Goal: Task Accomplishment & Management: Manage account settings

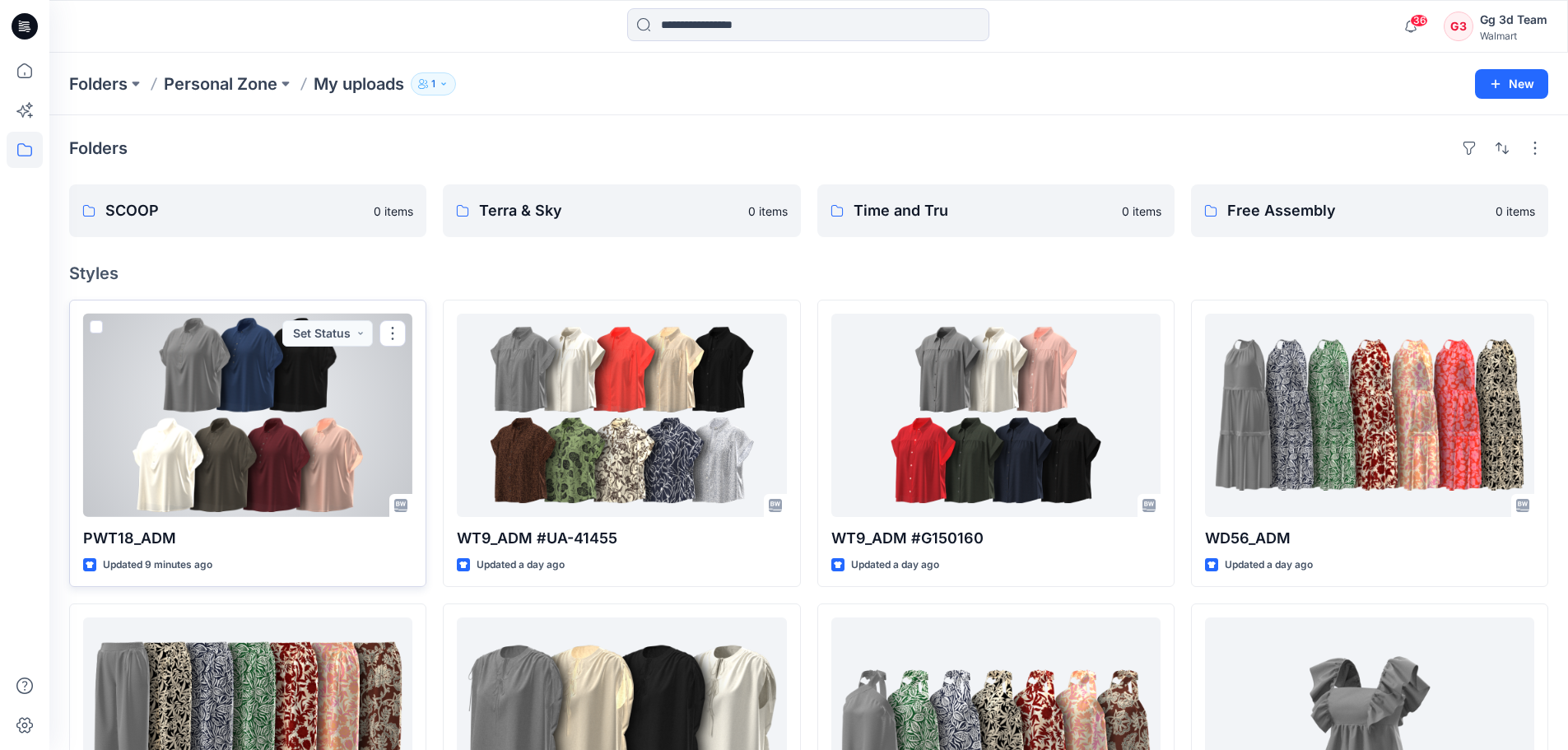
click at [244, 419] on div at bounding box center [247, 415] width 329 height 203
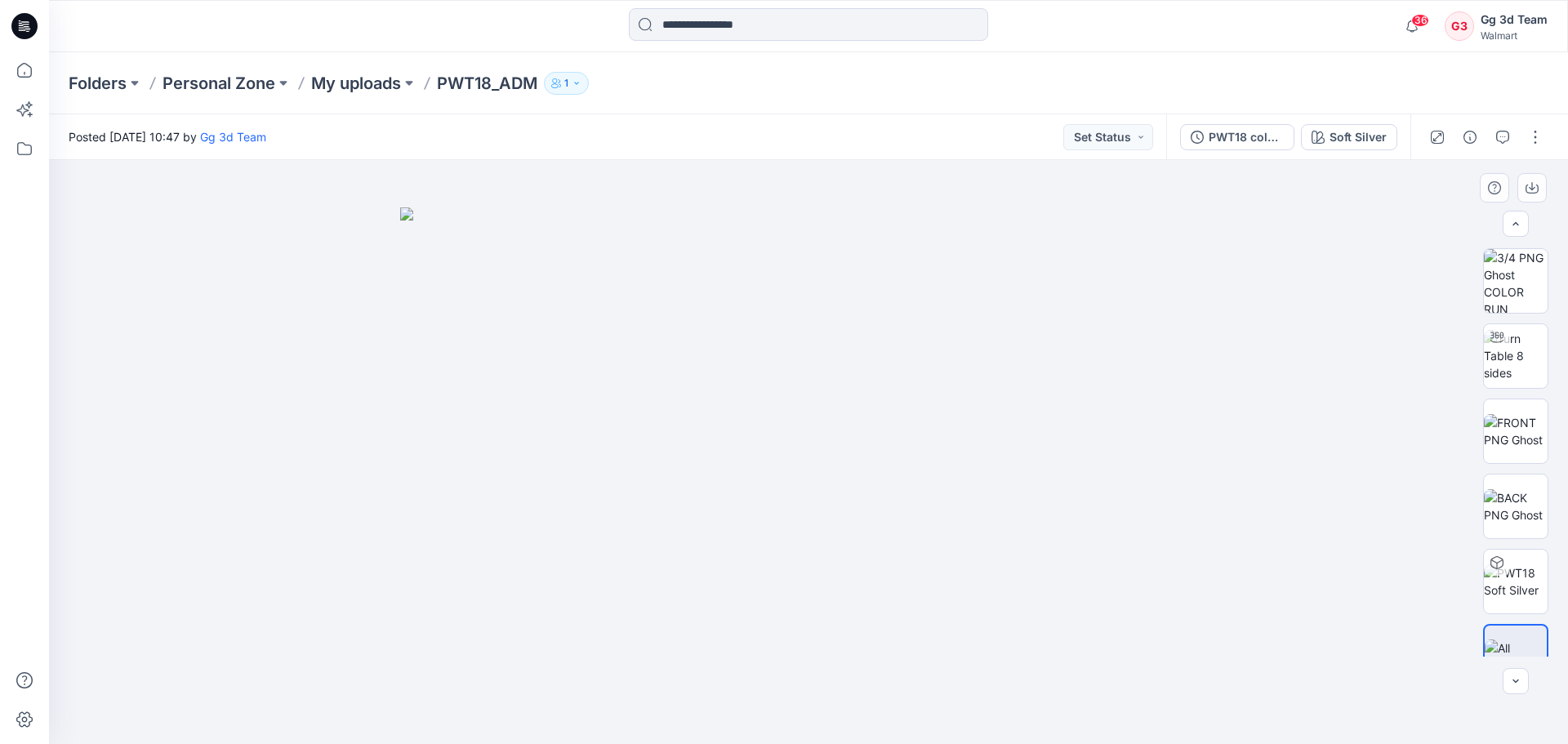
scroll to position [33, 0]
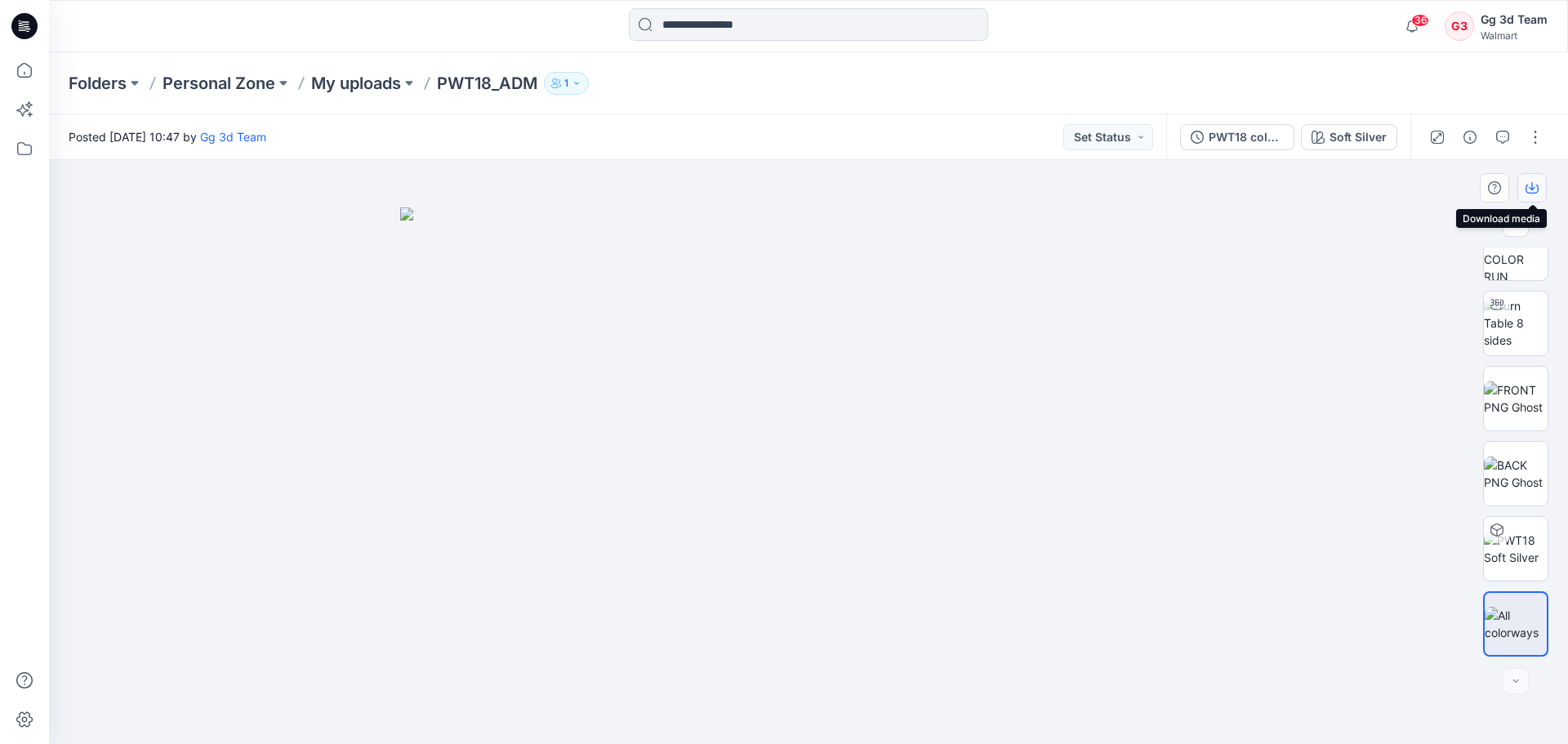
click at [1527, 191] on icon "button" at bounding box center [1532, 188] width 13 height 13
click at [1348, 520] on div at bounding box center [808, 452] width 1519 height 584
click at [1527, 133] on button "button" at bounding box center [1535, 137] width 26 height 26
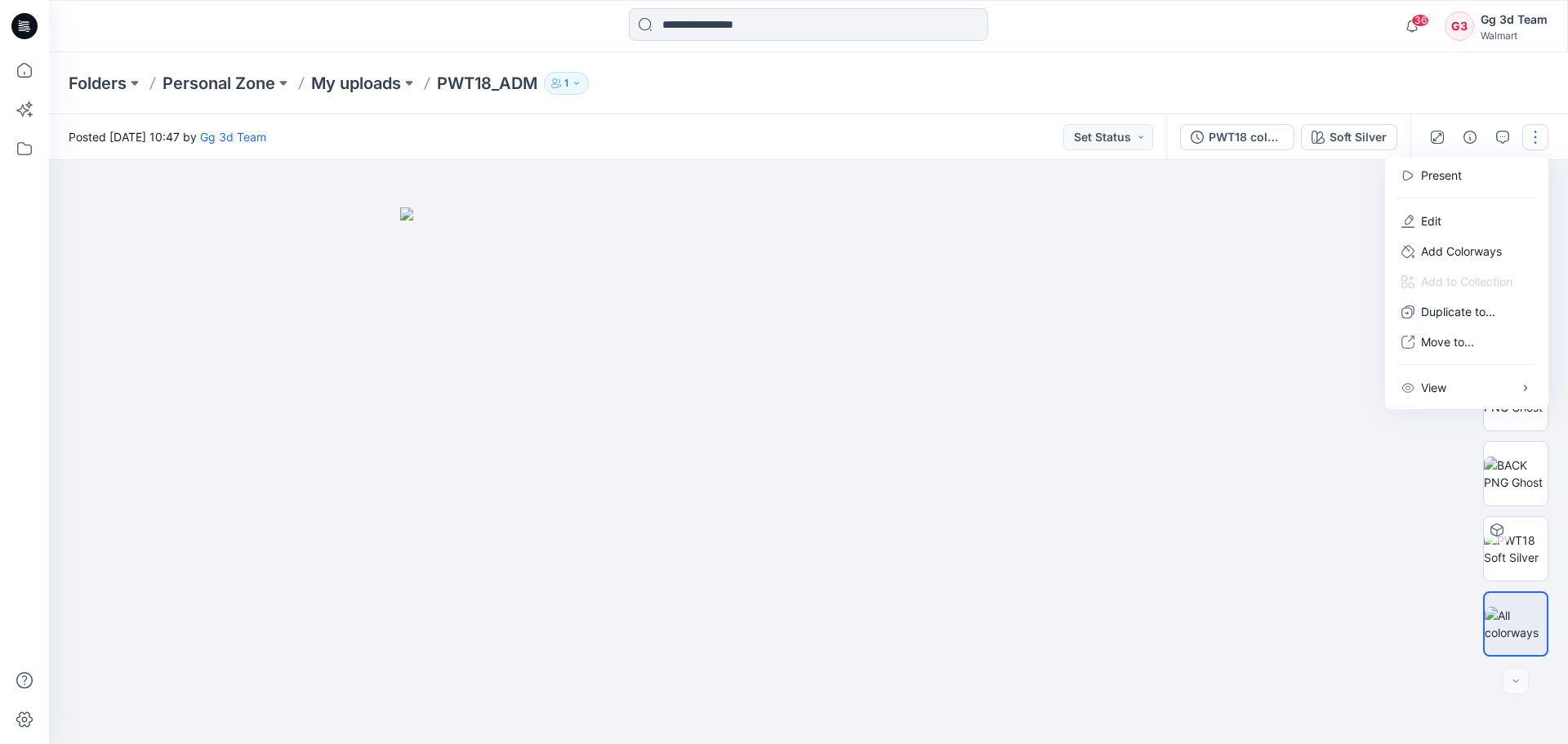
click at [1413, 489] on div at bounding box center [808, 452] width 1519 height 584
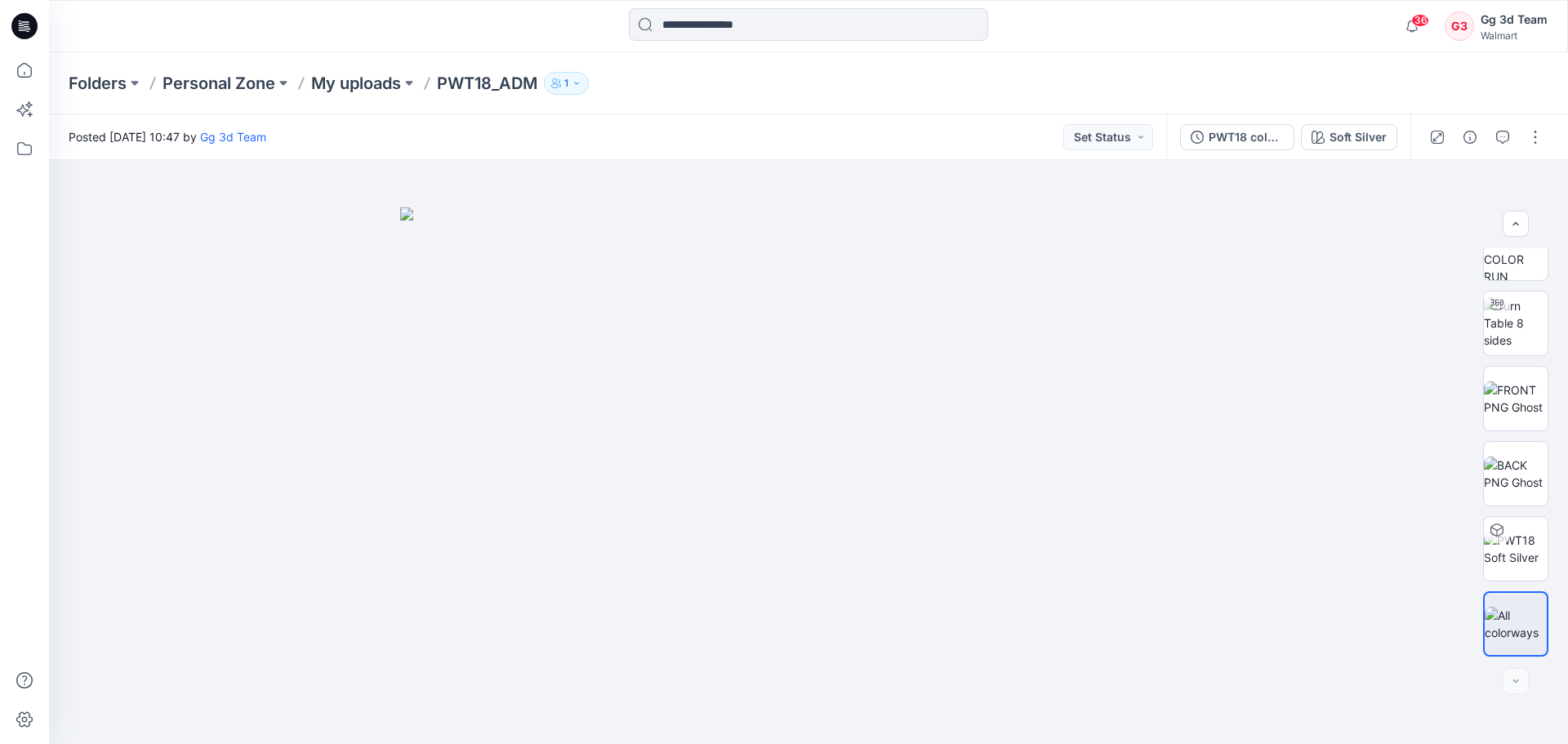
click at [1521, 140] on div at bounding box center [1486, 137] width 151 height 46
click at [1535, 140] on button "button" at bounding box center [1535, 137] width 26 height 26
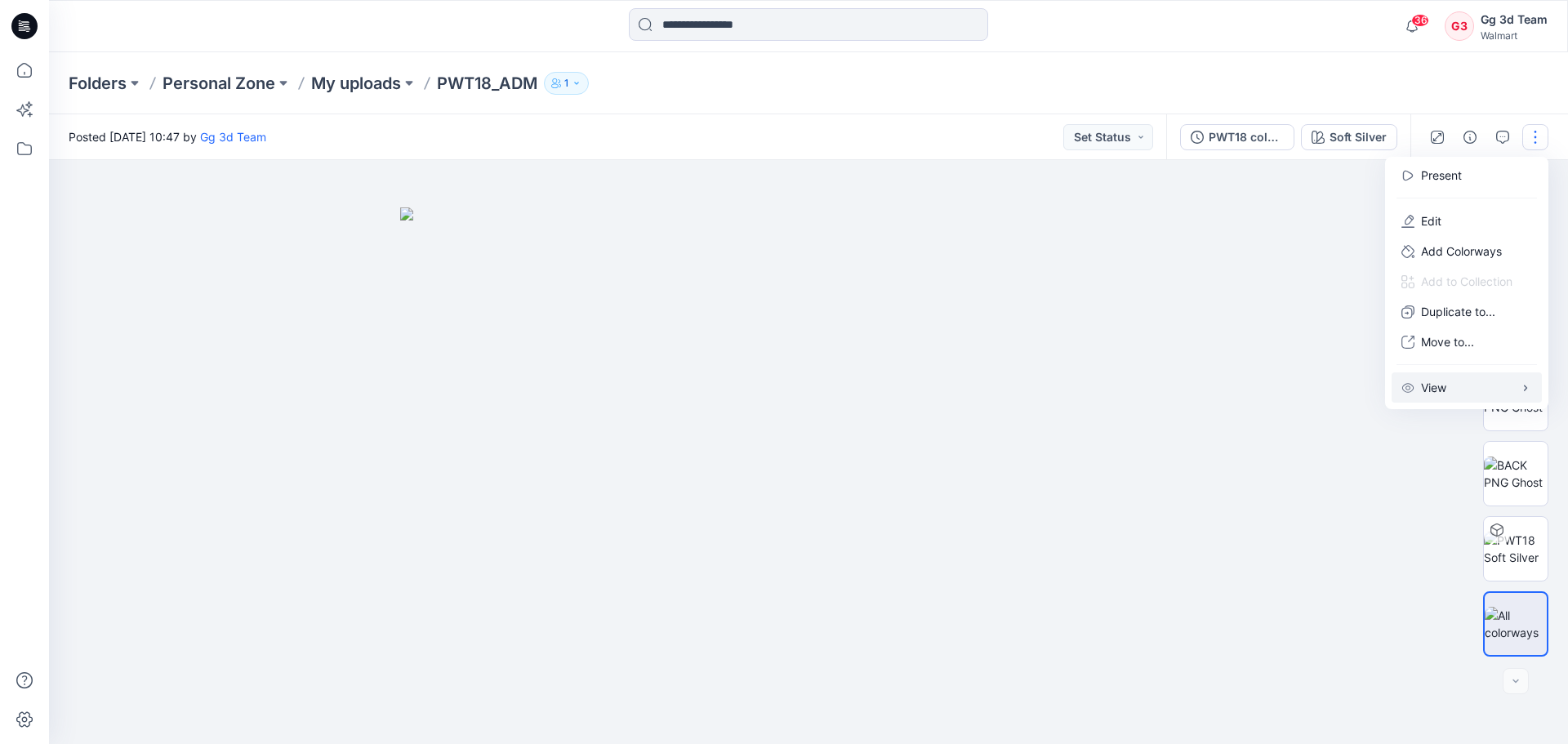
click at [1451, 399] on button "View" at bounding box center [1467, 387] width 151 height 30
drag, startPoint x: 1314, startPoint y: 178, endPoint x: 1309, endPoint y: 167, distance: 12.1
click at [1314, 178] on div at bounding box center [808, 452] width 1519 height 584
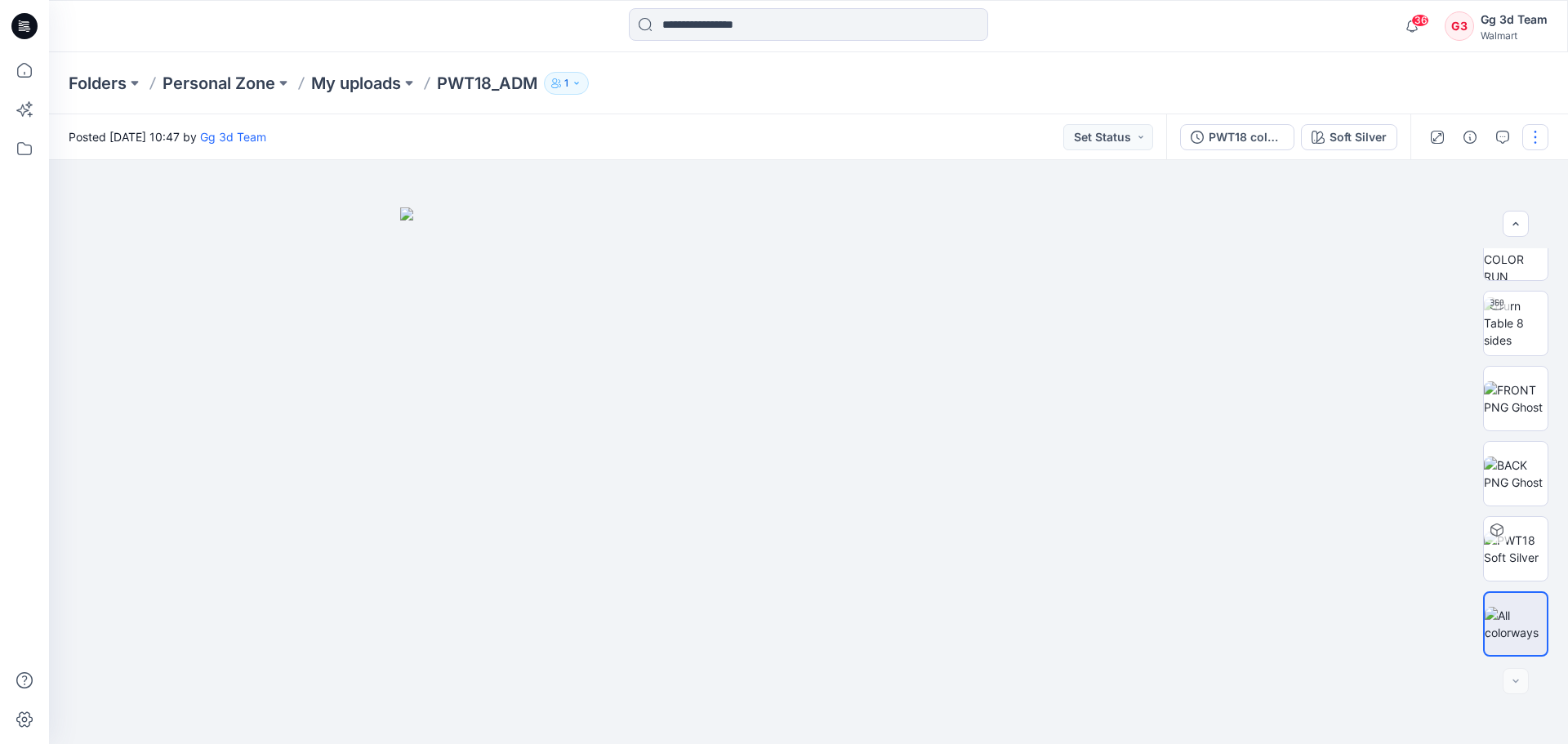
click at [1537, 126] on button "button" at bounding box center [1535, 137] width 26 height 26
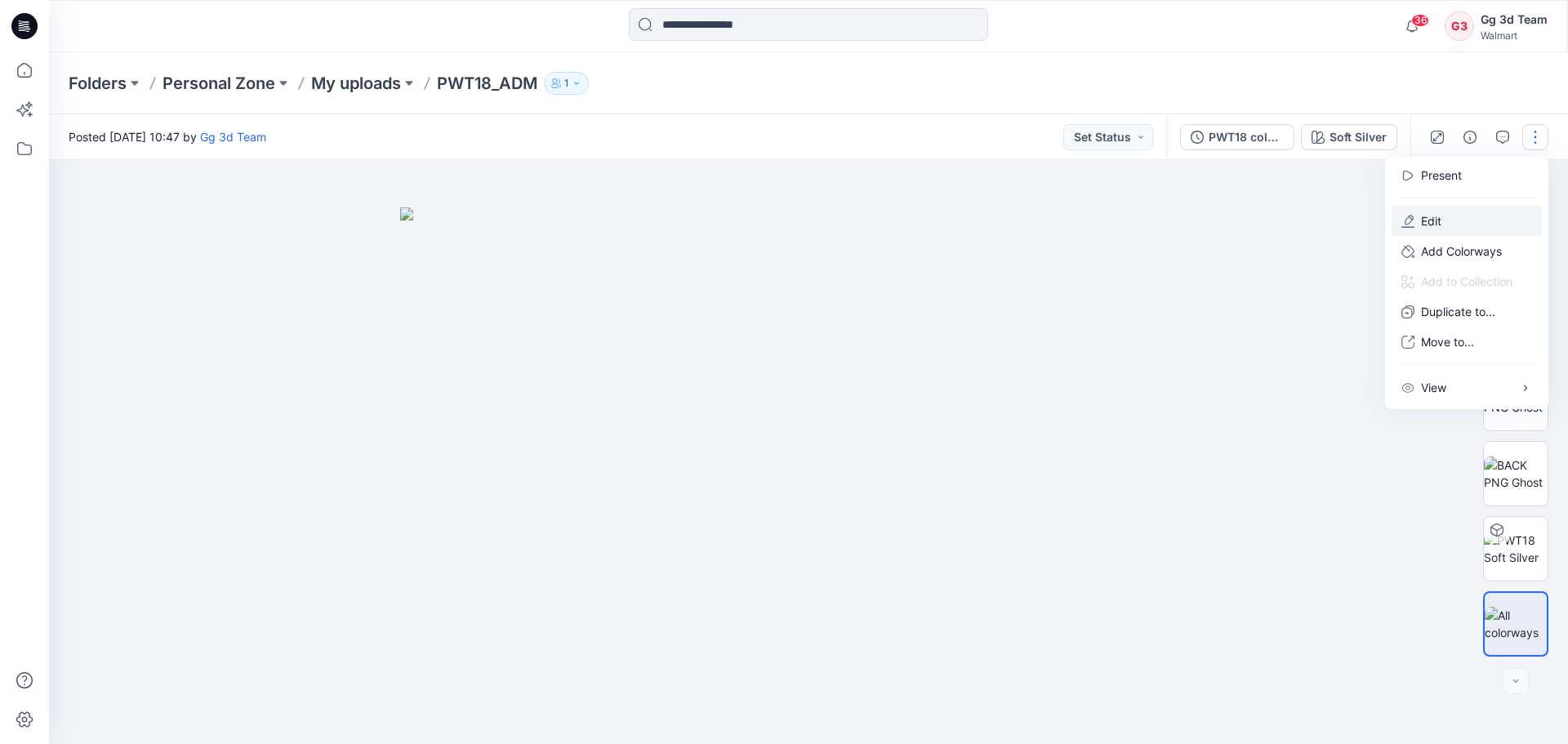
click at [1459, 226] on button "Edit" at bounding box center [1467, 220] width 151 height 30
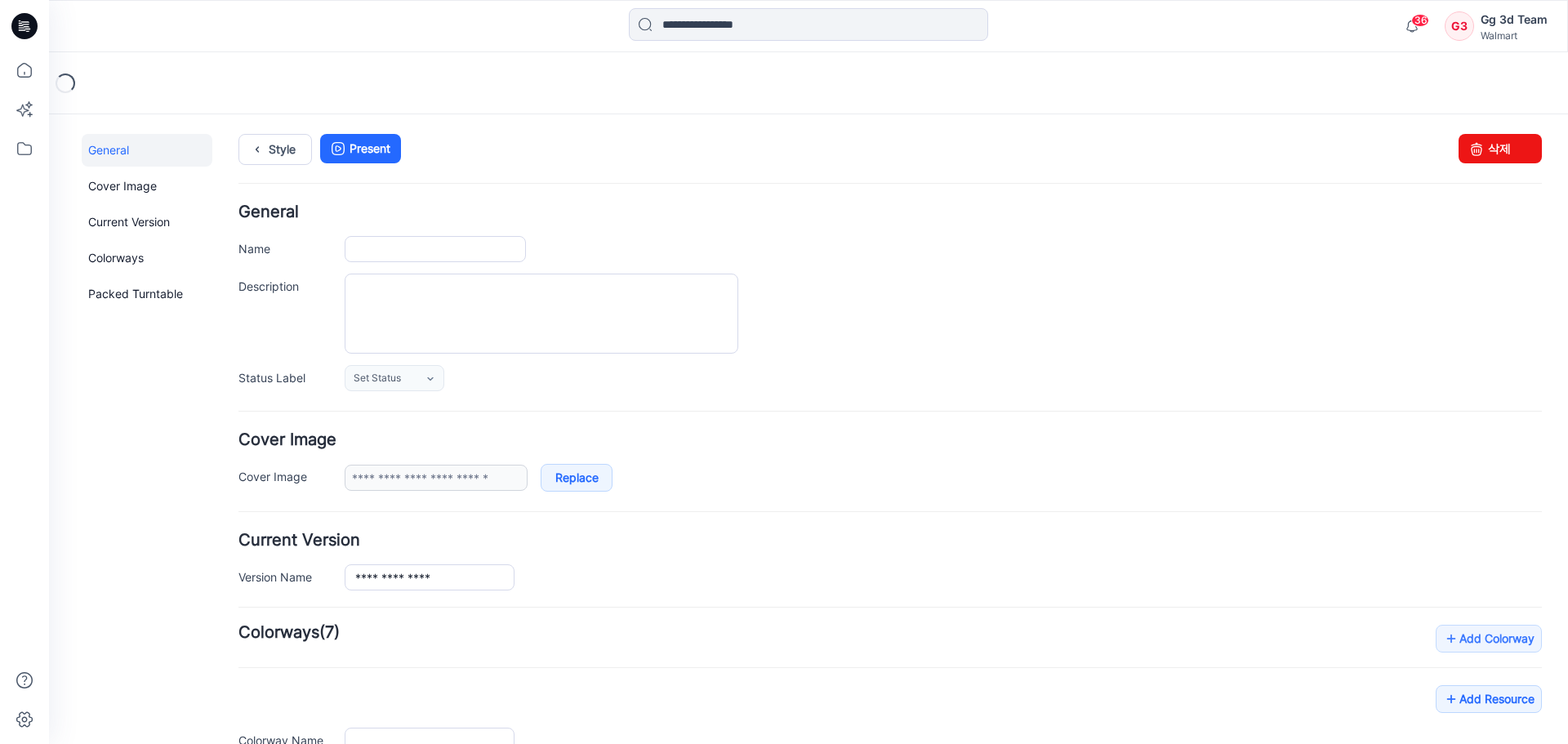
type input "*********"
type input "**********"
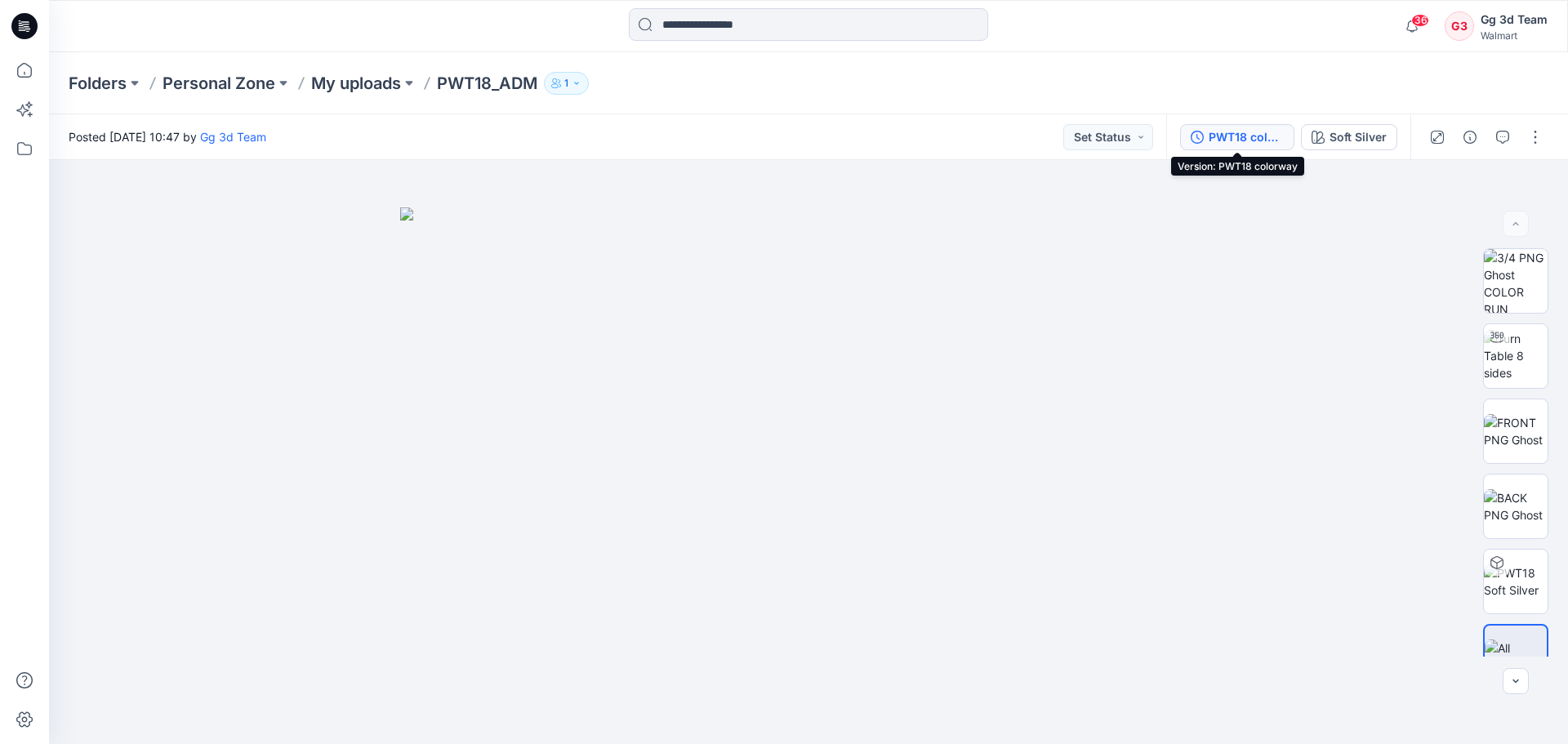
click at [1270, 140] on div "PWT18 colorway" at bounding box center [1246, 137] width 75 height 18
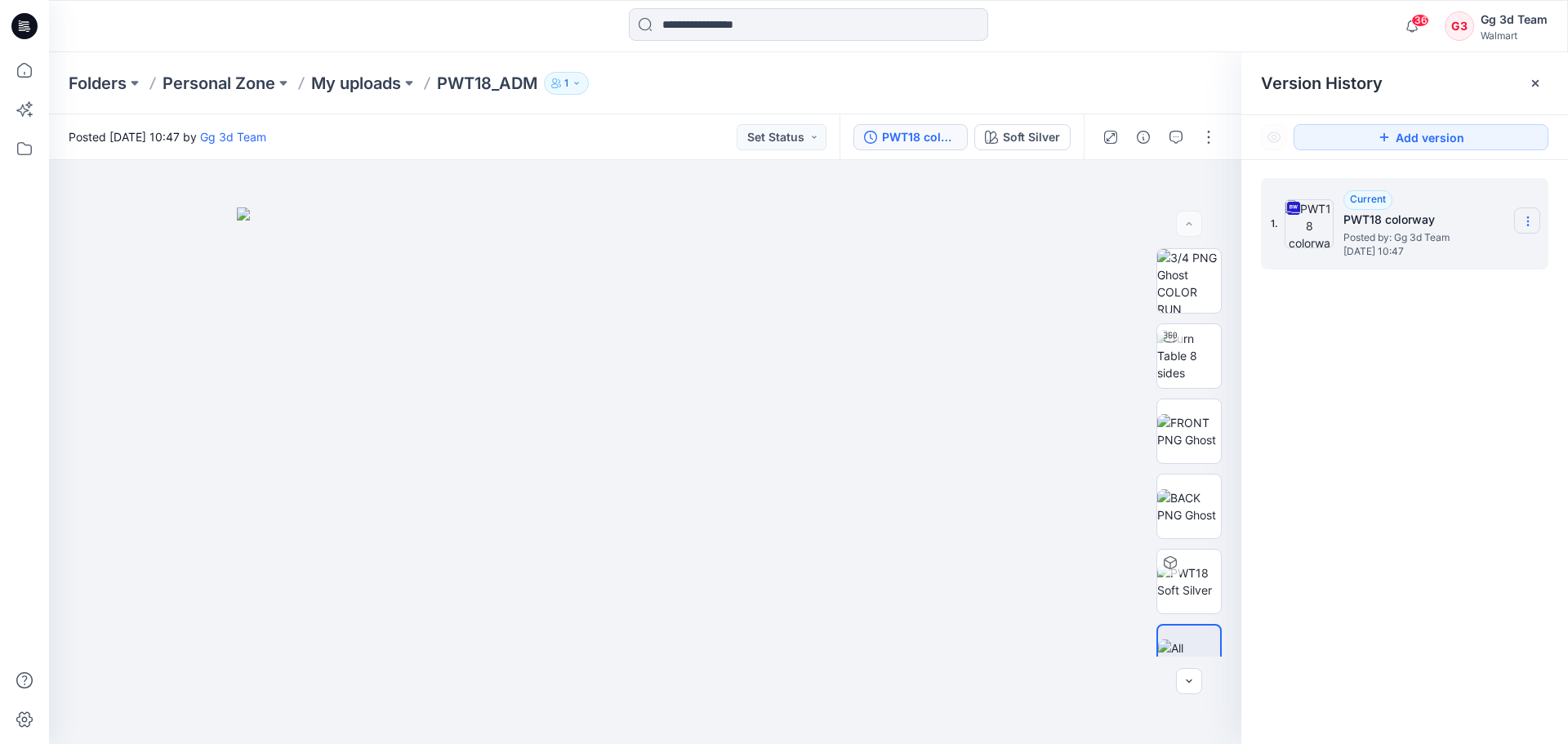
click at [1519, 218] on section at bounding box center [1527, 220] width 26 height 26
click at [1418, 255] on span "Download Source BW File" at bounding box center [1445, 253] width 137 height 20
click at [1536, 76] on div at bounding box center [1535, 84] width 26 height 26
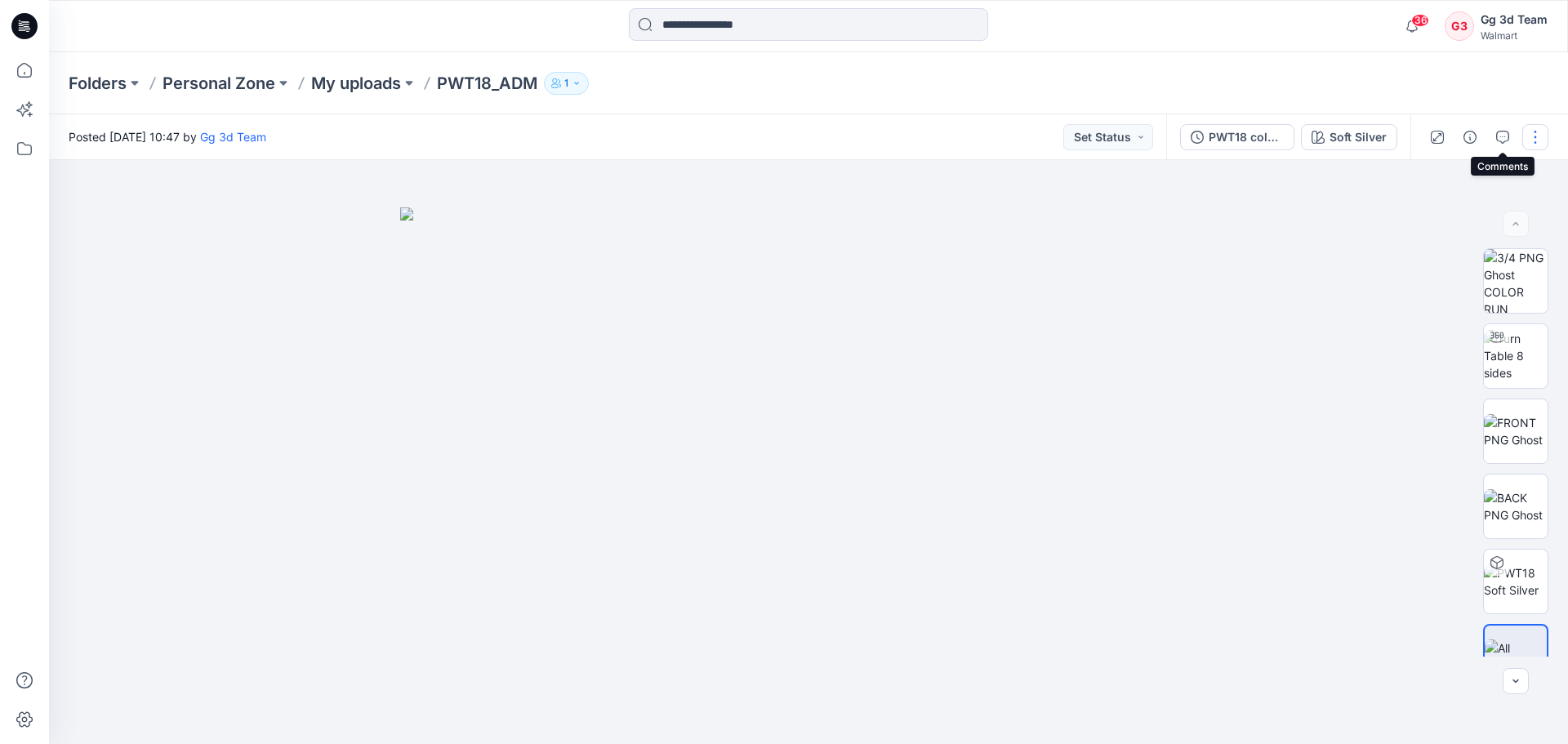
click at [1536, 140] on button "button" at bounding box center [1535, 137] width 26 height 26
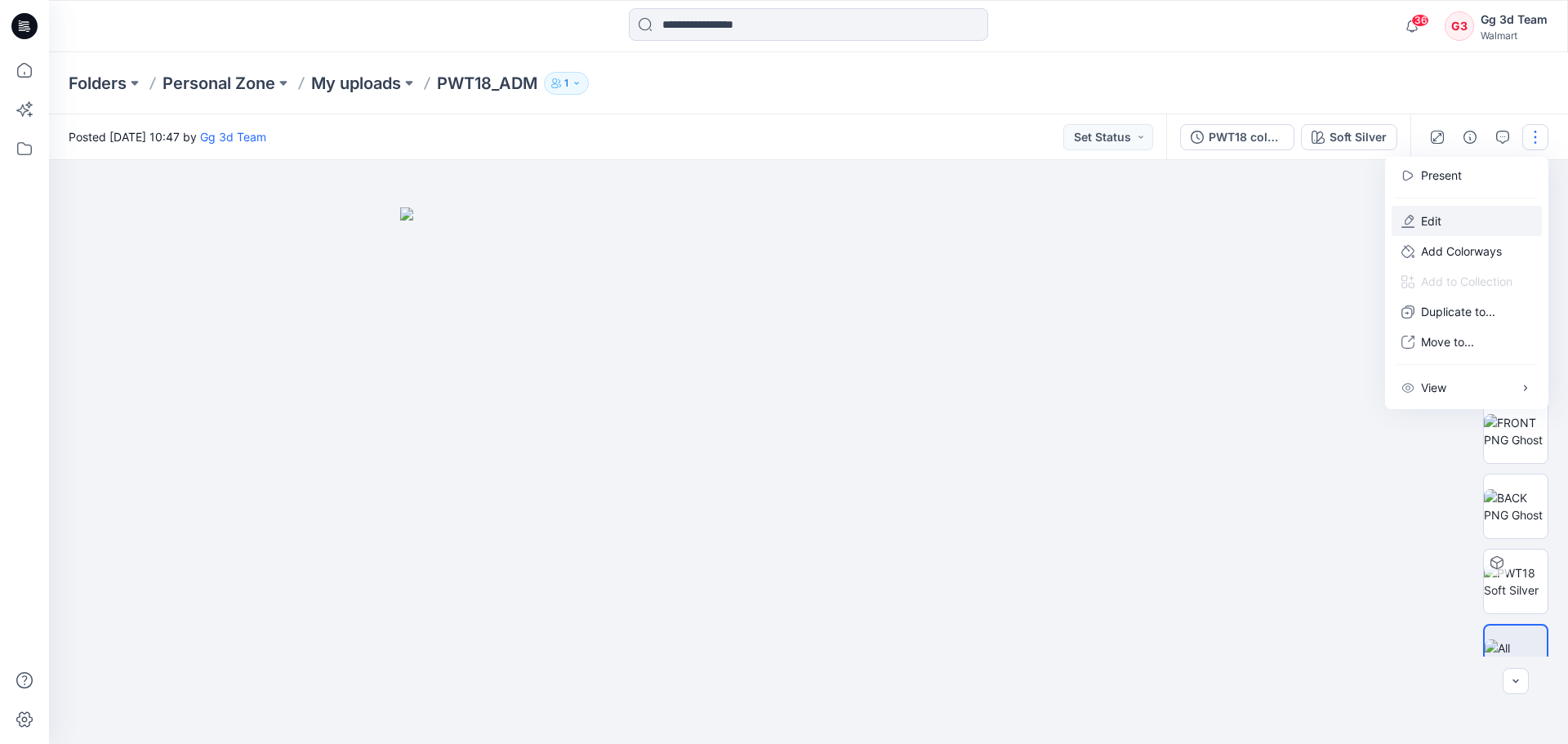
click at [1425, 219] on p "Edit" at bounding box center [1431, 220] width 20 height 17
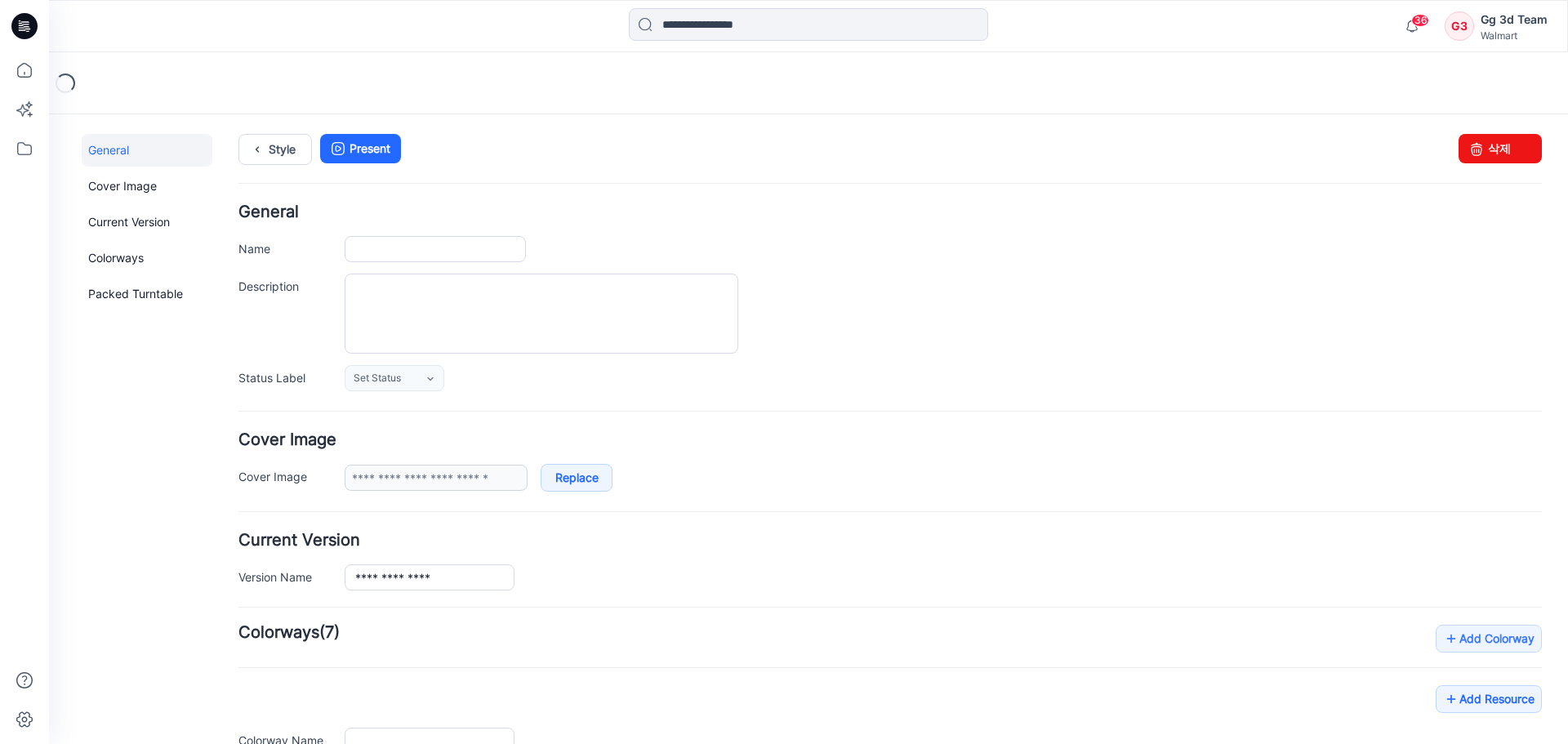
type input "*********"
type input "**********"
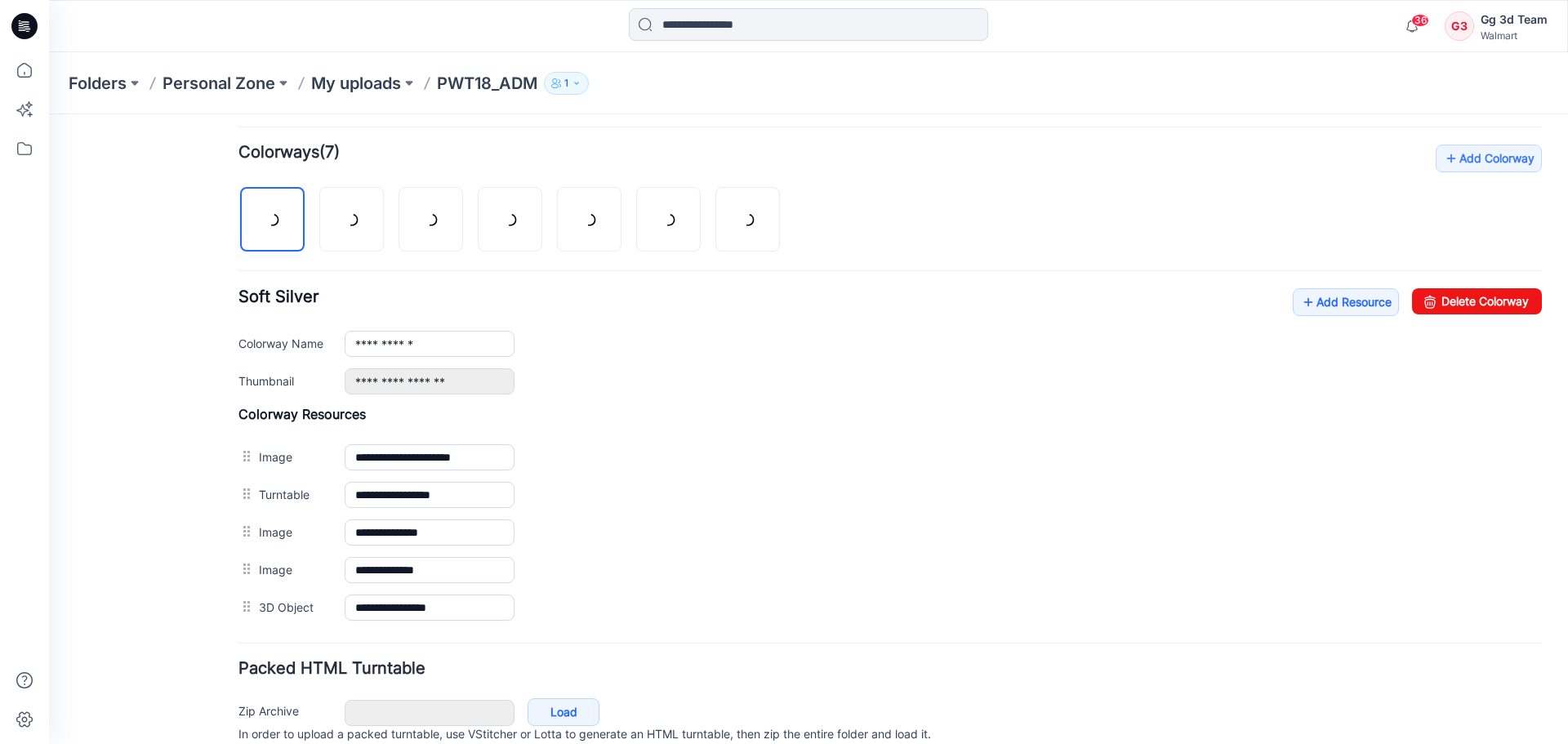
scroll to position [490, 0]
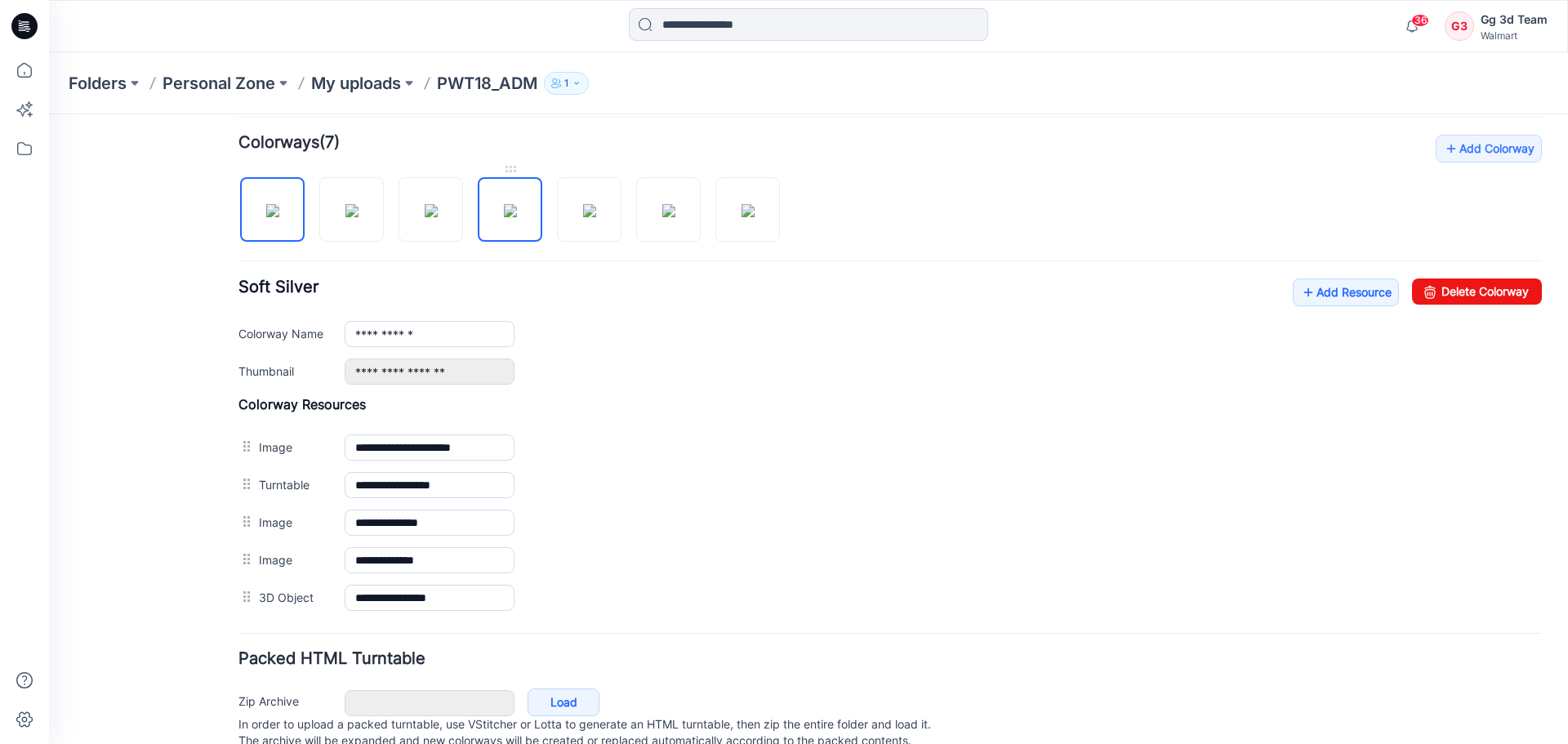
click at [512, 205] on img at bounding box center [511, 211] width 13 height 13
click at [1501, 286] on link "Delete Colorway" at bounding box center [1477, 291] width 130 height 26
type input "**********"
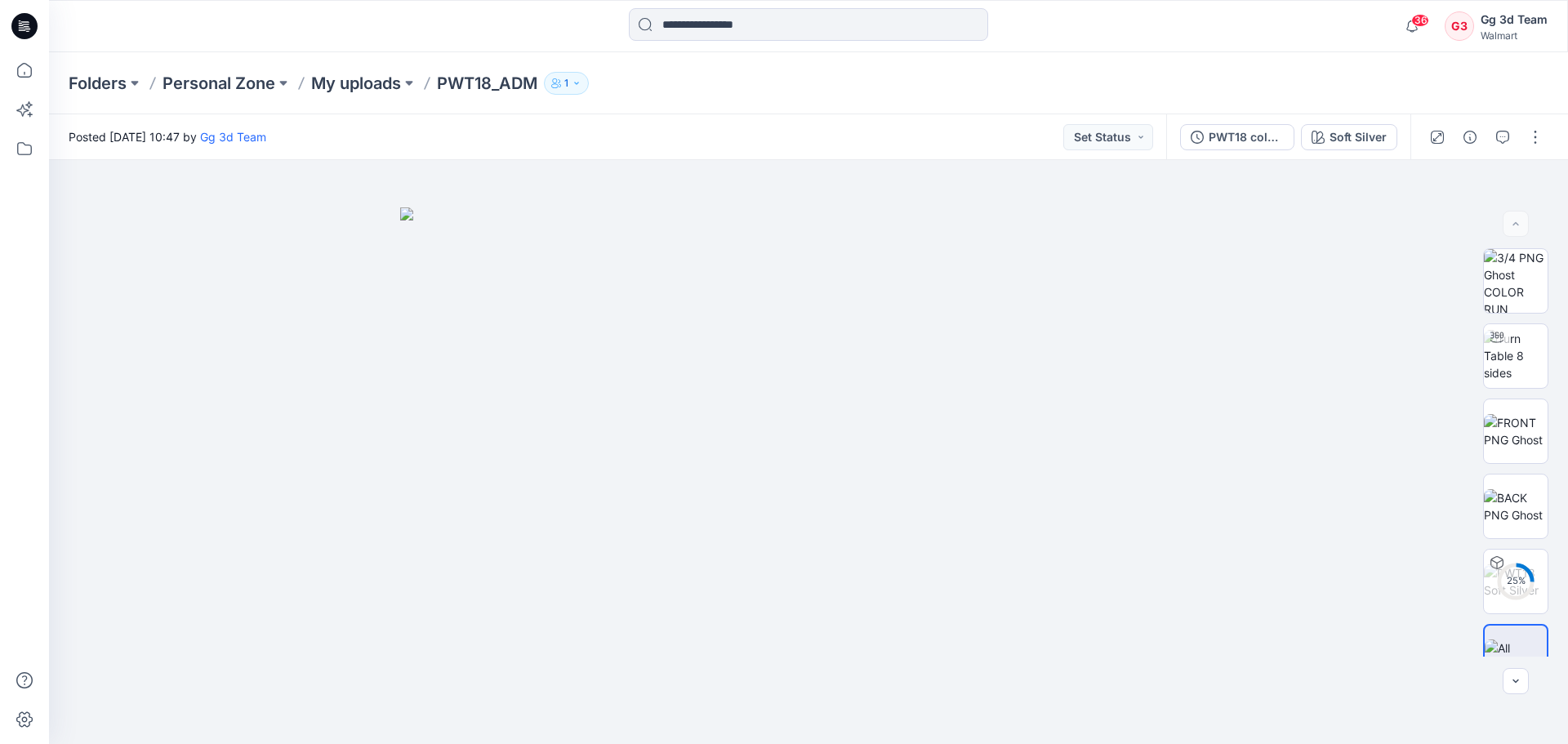
click at [366, 95] on div "Folders Personal Zone My uploads PWT18_ADM 1" at bounding box center [808, 83] width 1519 height 62
click at [359, 89] on p "My uploads" at bounding box center [356, 83] width 90 height 23
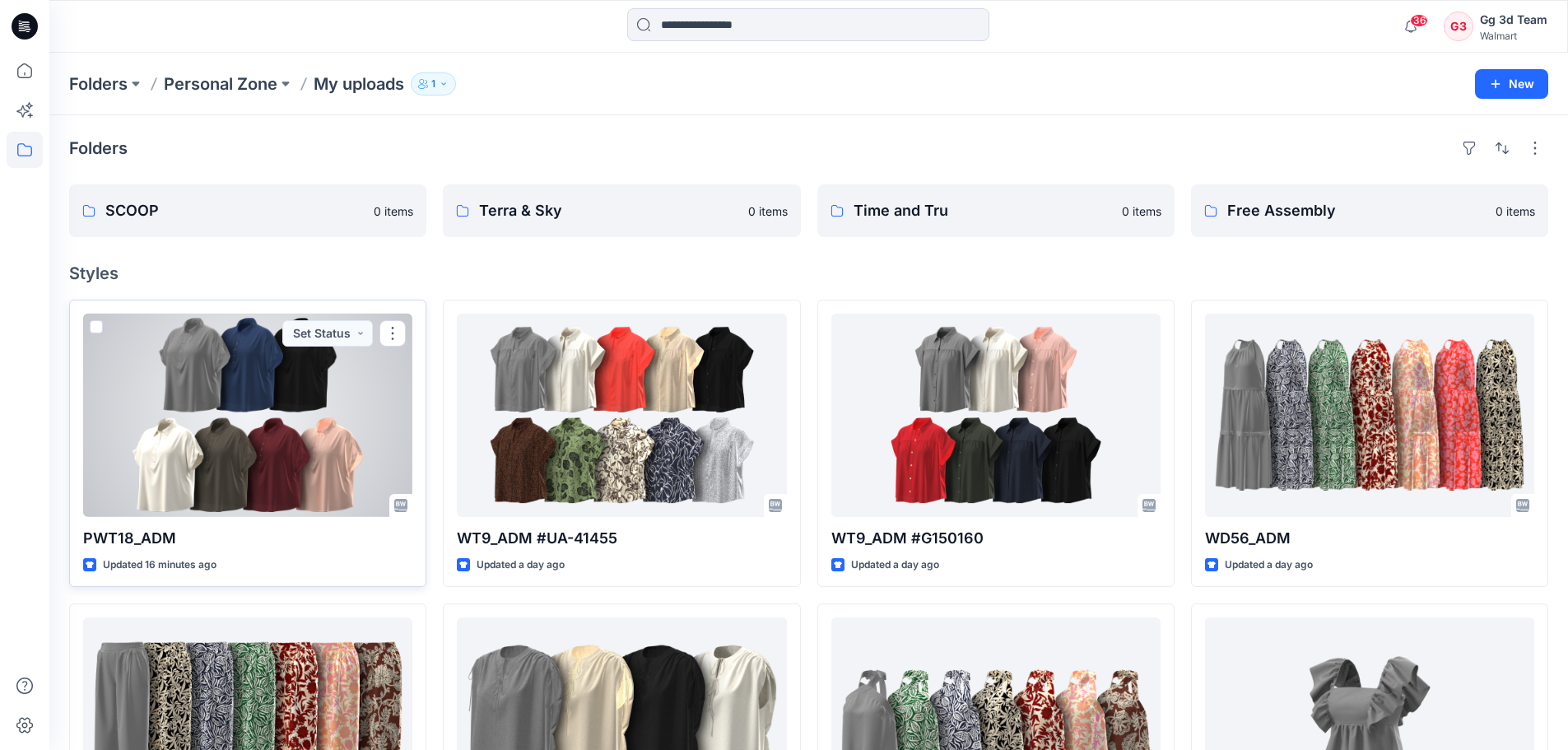
click at [287, 428] on div at bounding box center [247, 415] width 329 height 203
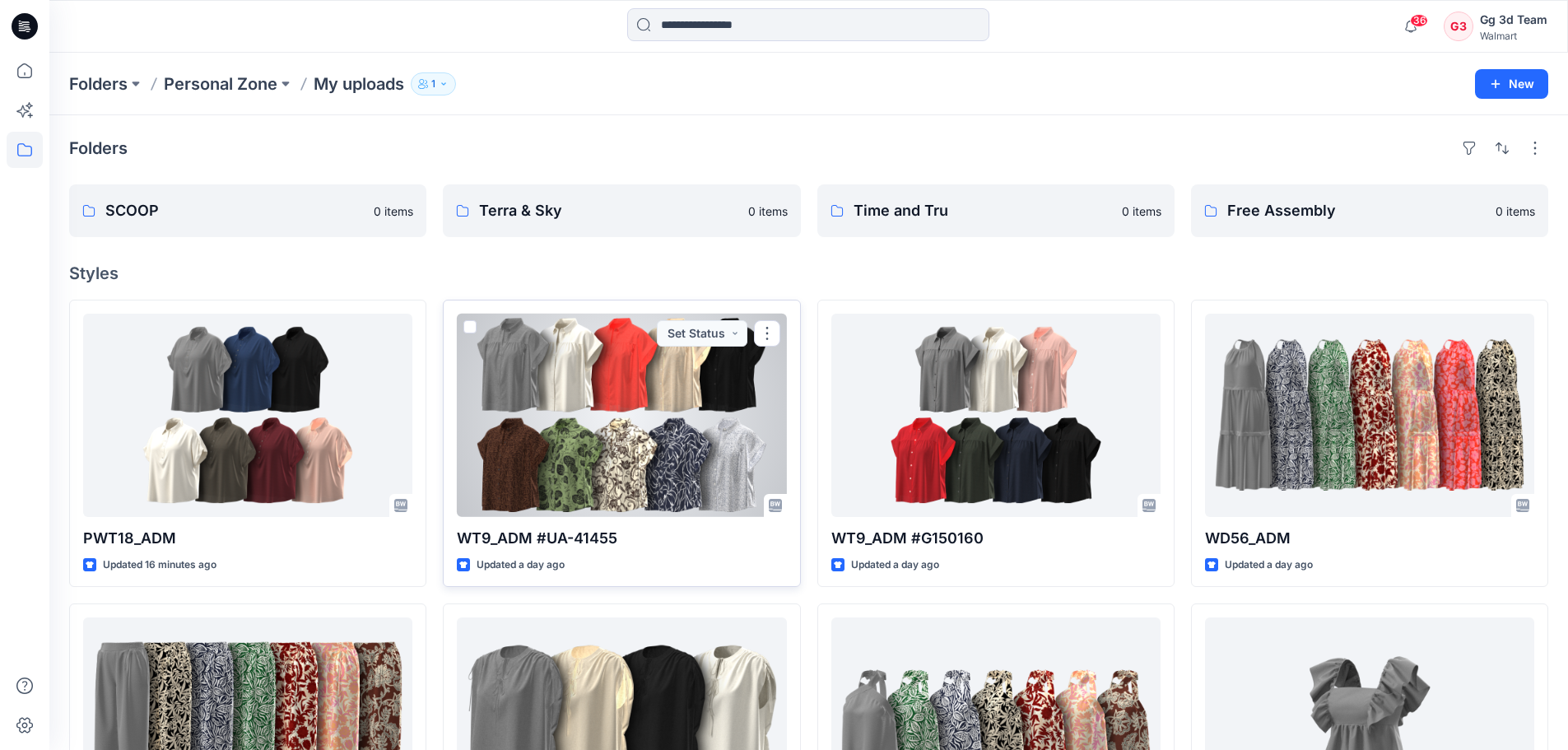
click at [728, 438] on div at bounding box center [620, 415] width 329 height 203
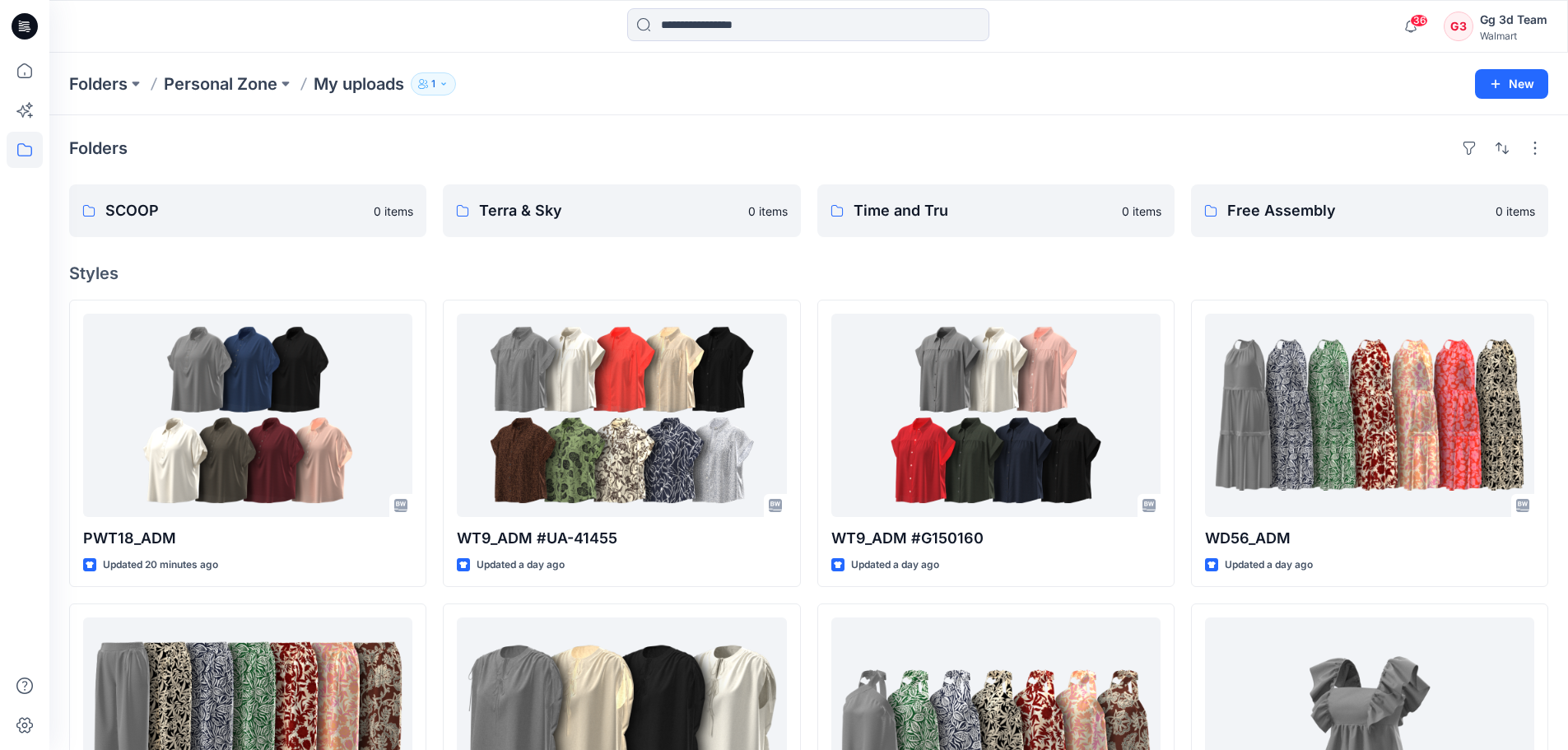
click at [371, 276] on h4 "Styles" at bounding box center [809, 273] width 1479 height 20
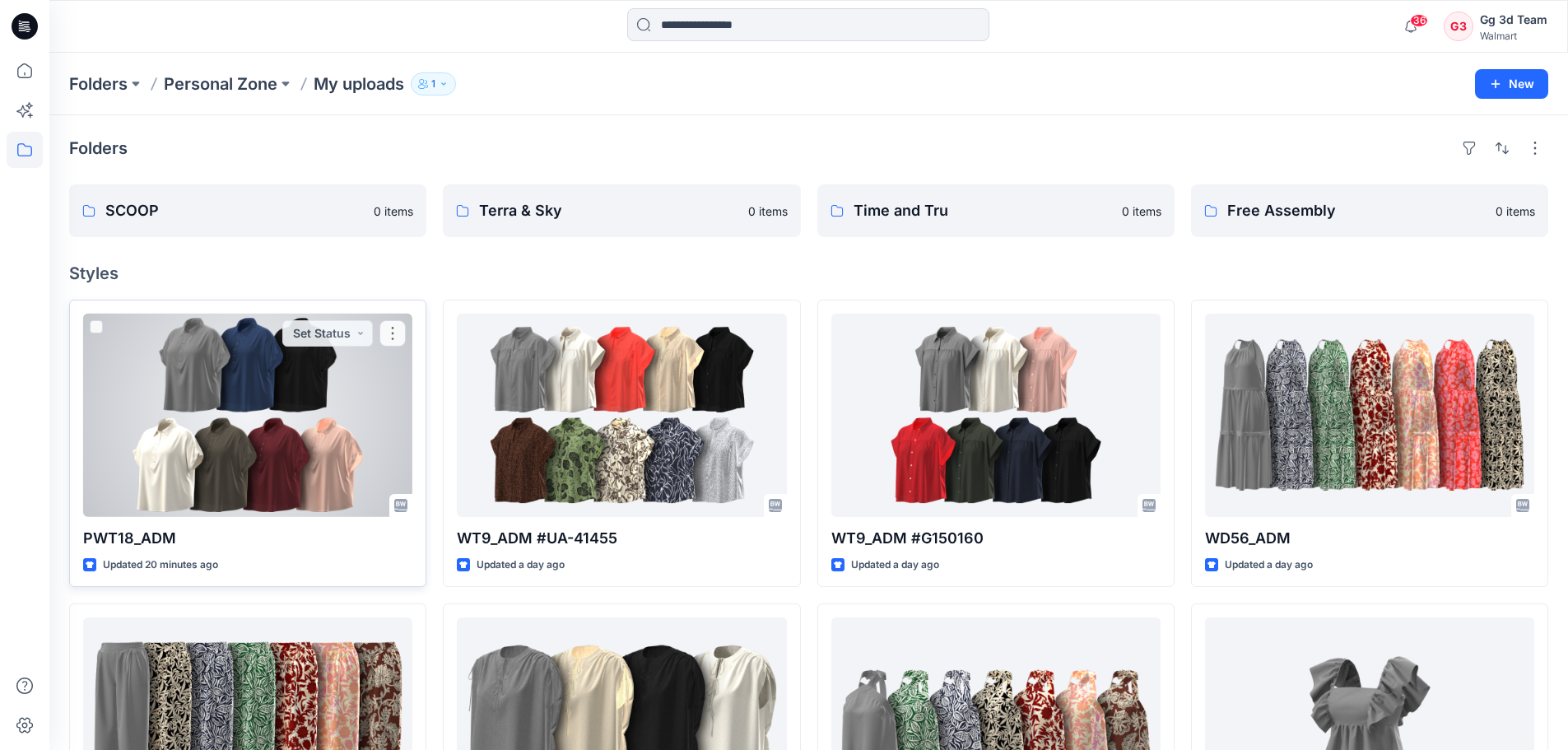
click at [313, 417] on div at bounding box center [247, 415] width 329 height 203
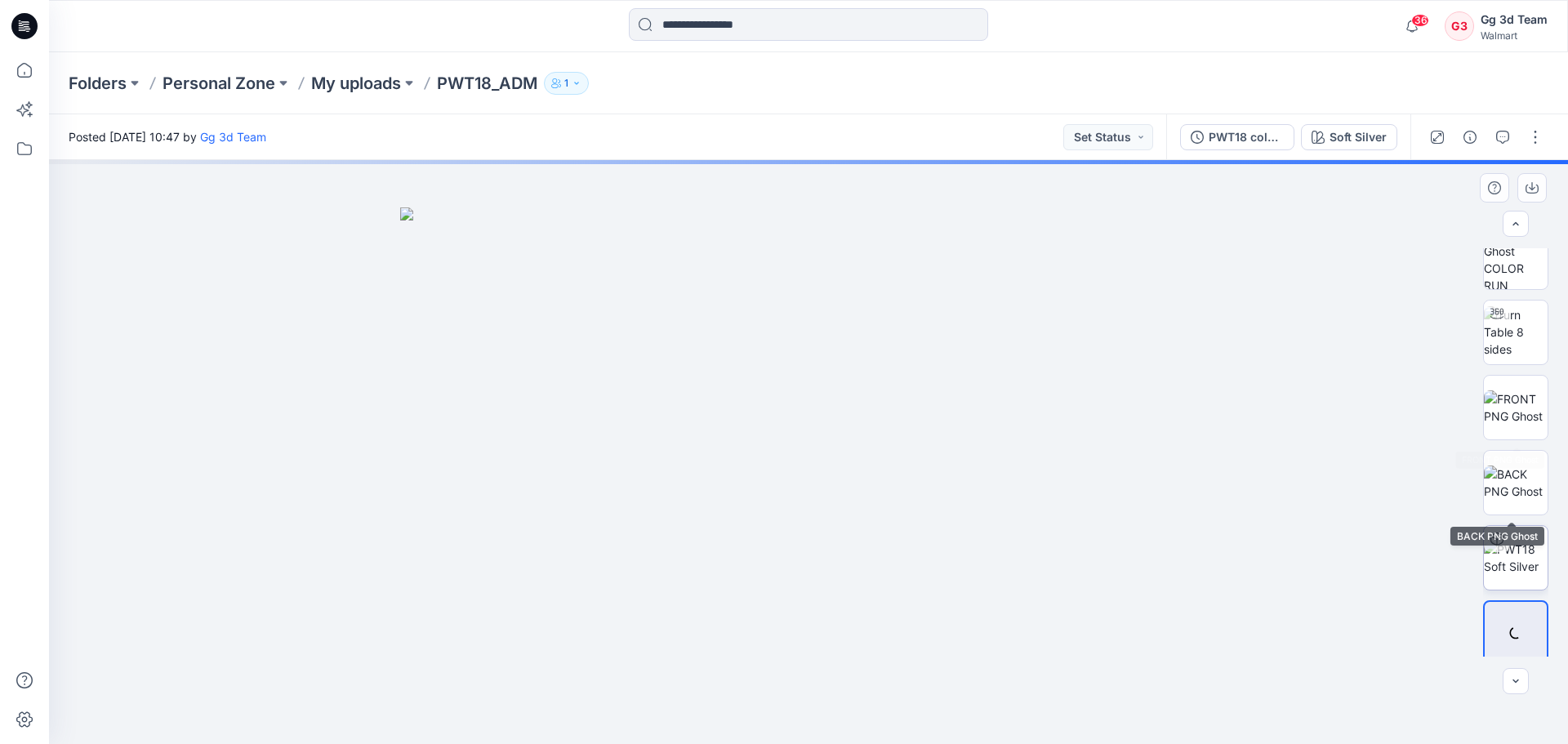
scroll to position [33, 0]
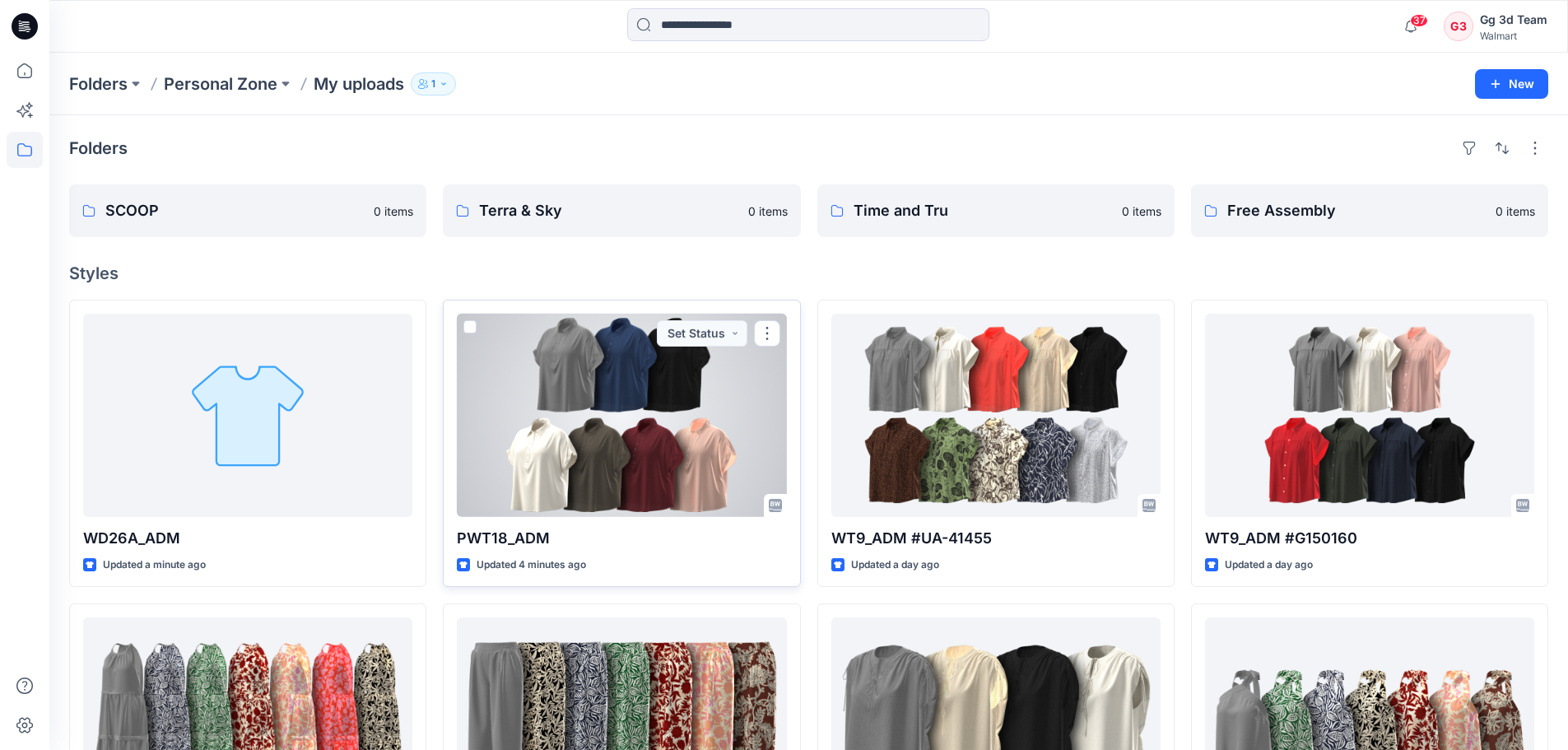
click at [620, 423] on div at bounding box center [620, 415] width 329 height 203
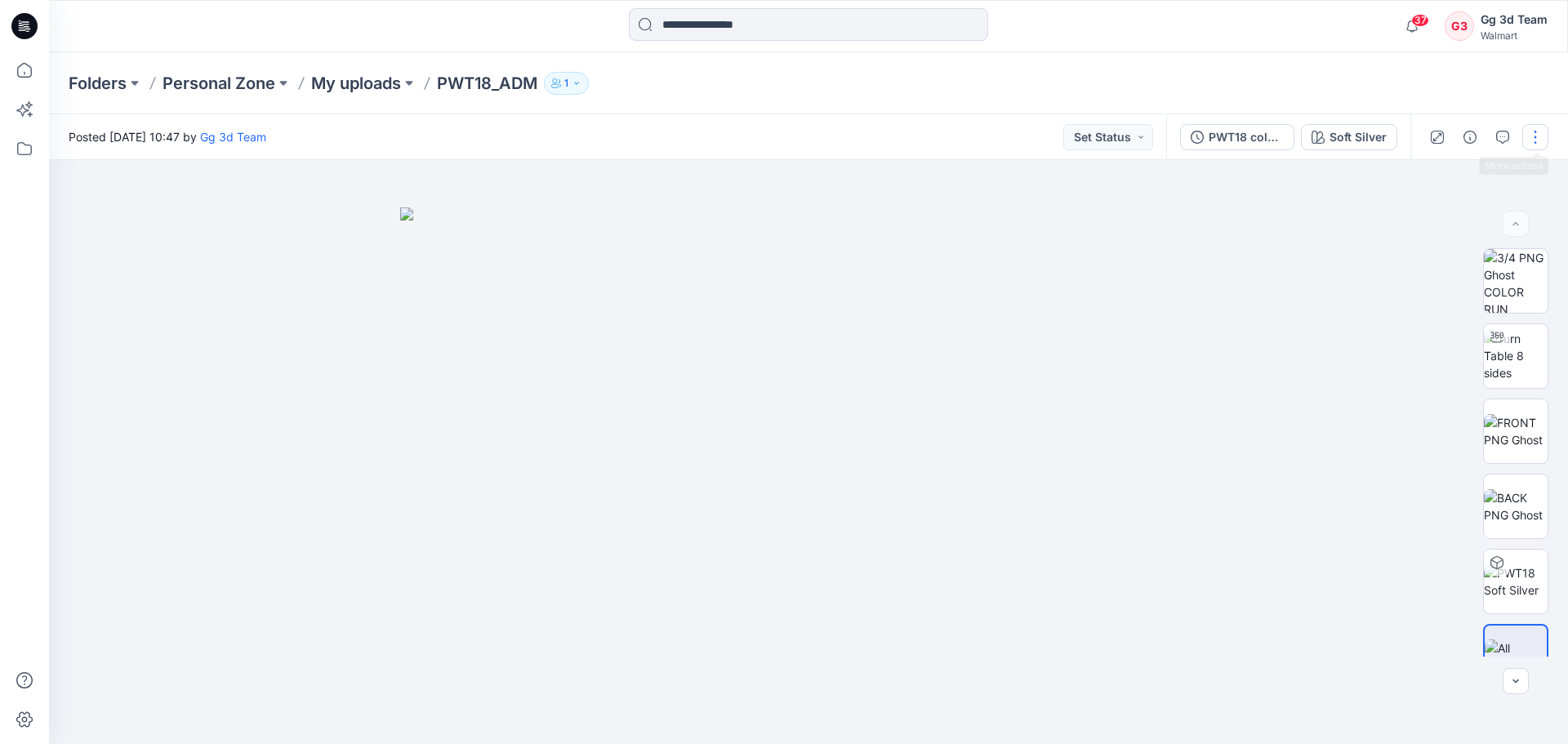
click at [1539, 137] on button "button" at bounding box center [1535, 137] width 26 height 26
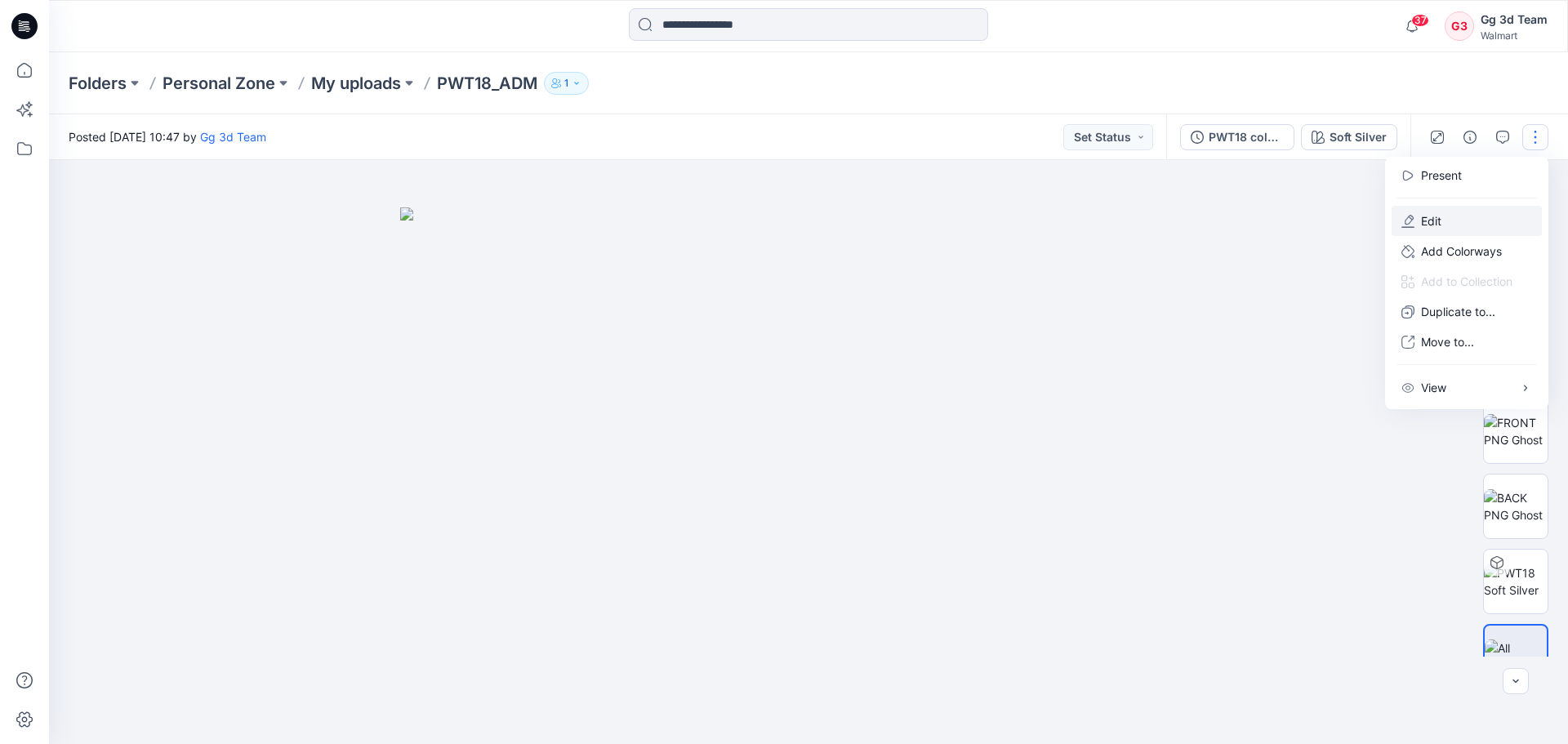
click at [1442, 224] on p "Edit" at bounding box center [1431, 220] width 20 height 17
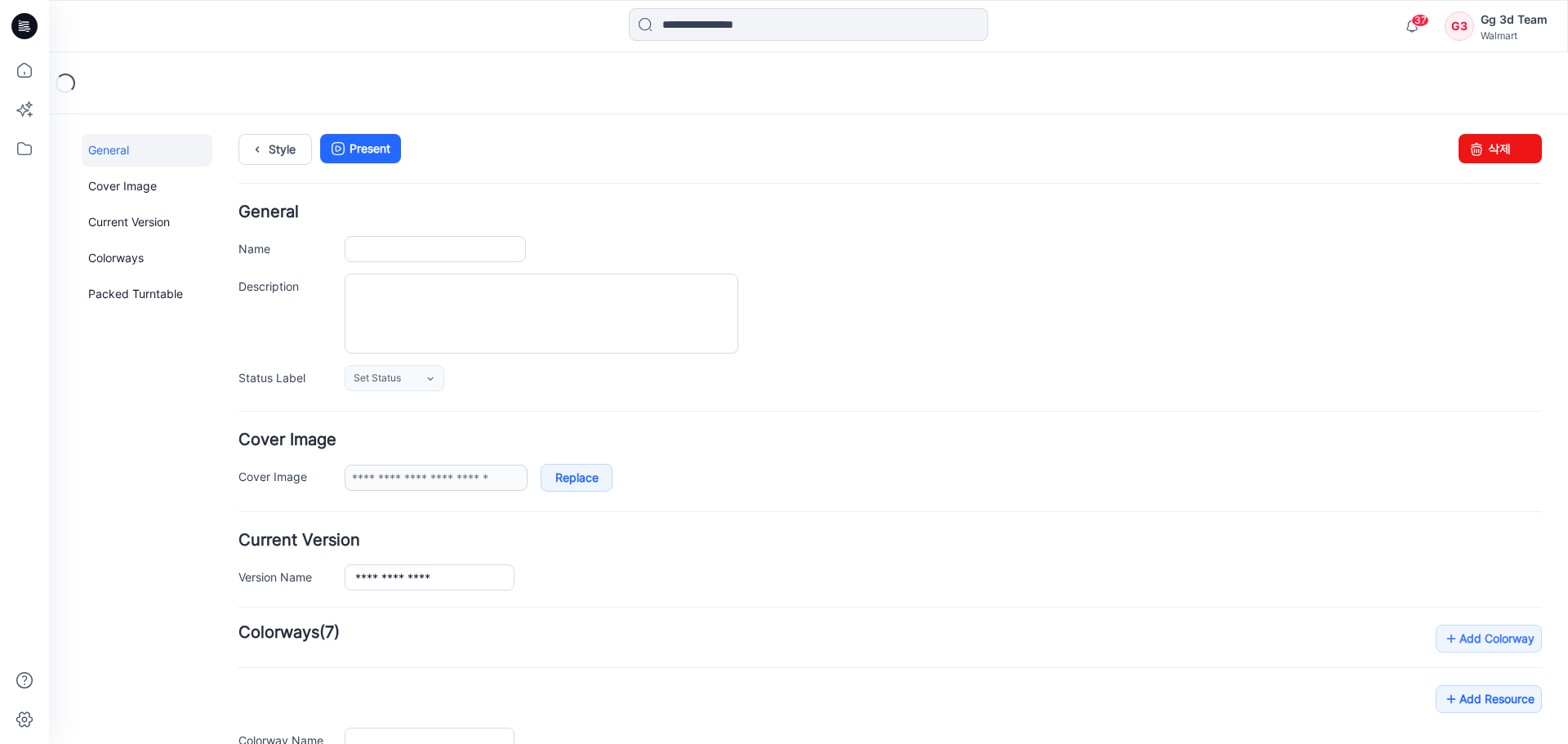
type input "*********"
type input "**********"
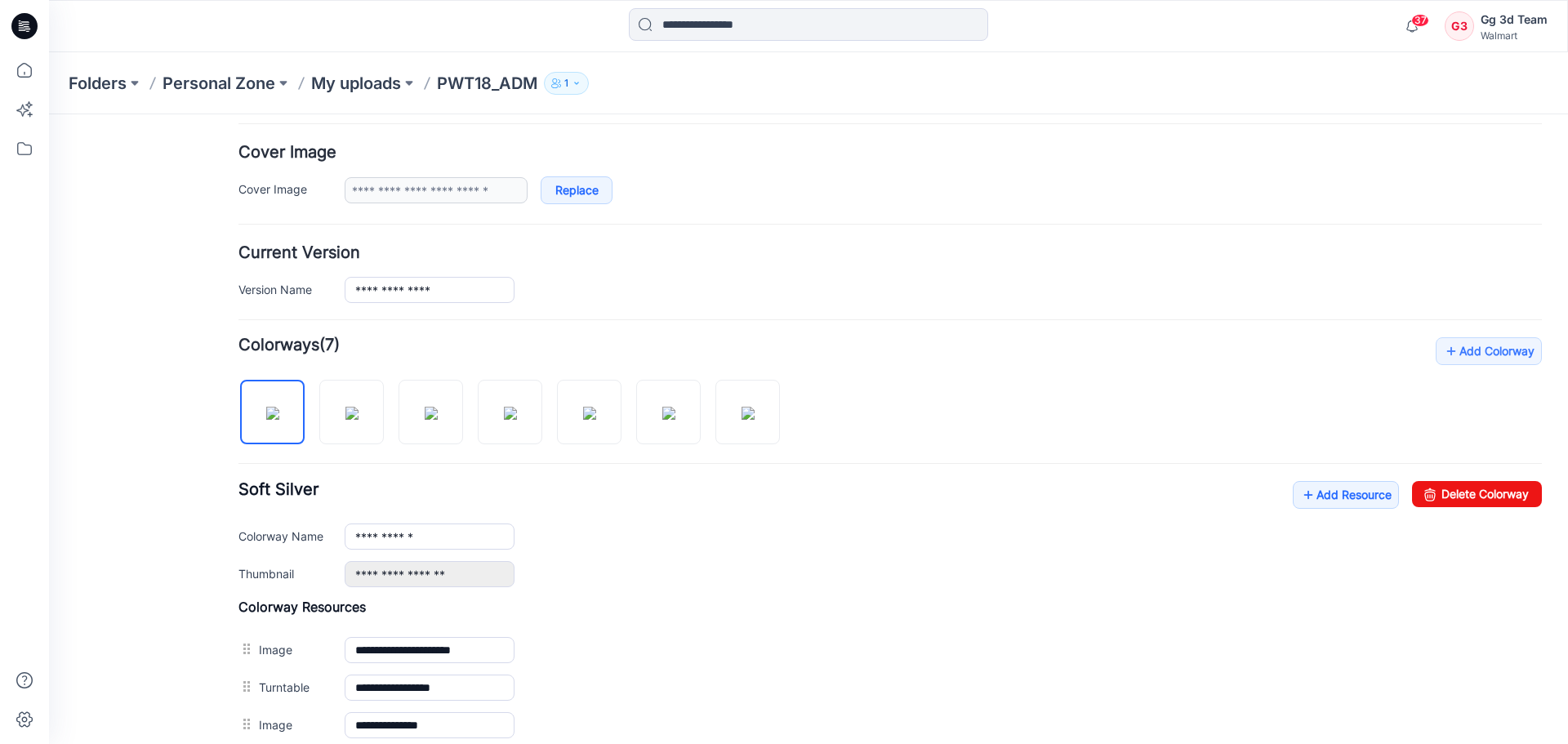
scroll to position [326, 0]
